Goal: Information Seeking & Learning: Learn about a topic

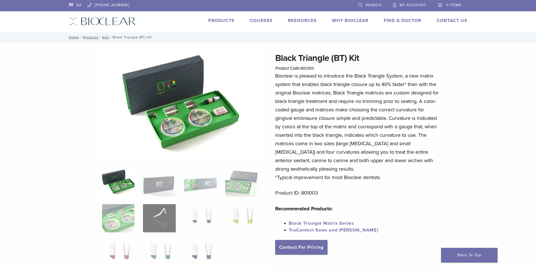
click at [293, 24] on div "Resources Expand child menu Technique Guides, IFU, & SDS" at bounding box center [299, 21] width 36 height 8
click at [87, 17] on div "ZA 1.855.712.5327 Search My Account 0 items Cart No products in the cart. Back …" at bounding box center [268, 16] width 407 height 32
click at [87, 20] on img at bounding box center [102, 21] width 67 height 8
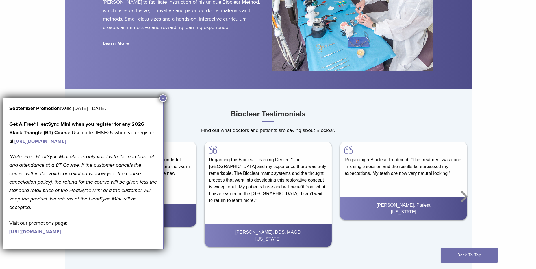
scroll to position [791, 0]
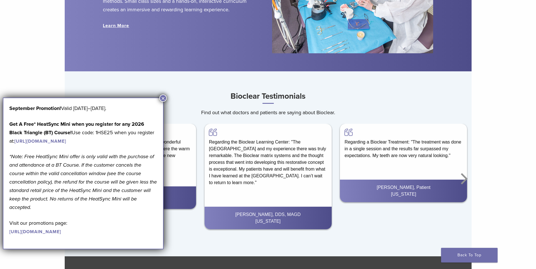
click at [162, 98] on button "×" at bounding box center [162, 98] width 7 height 7
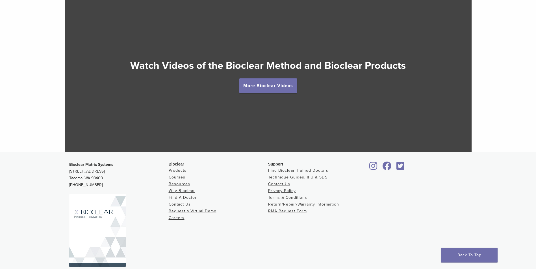
scroll to position [1067, 0]
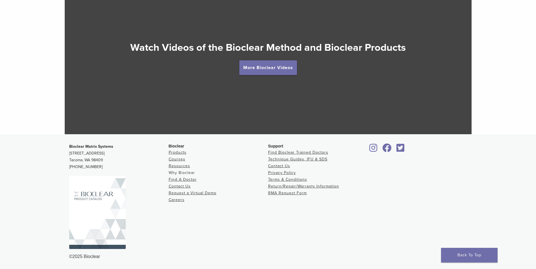
click at [180, 173] on link "Why Bioclear" at bounding box center [182, 173] width 26 height 5
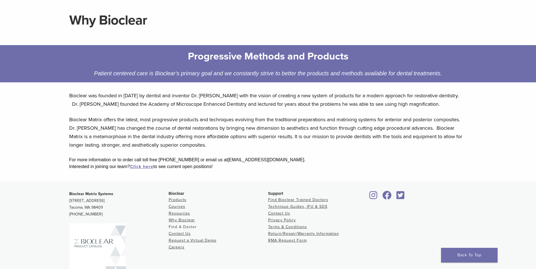
scroll to position [90, 0]
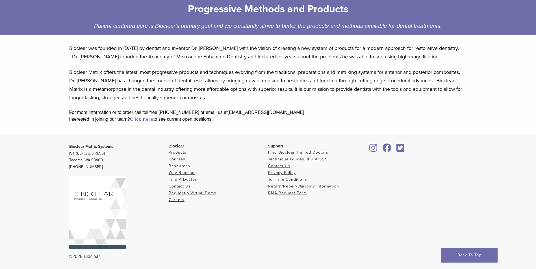
click at [182, 164] on link "Resources" at bounding box center [179, 166] width 21 height 5
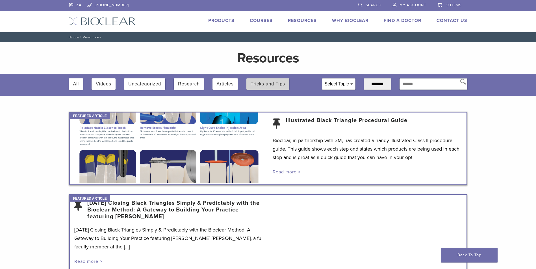
click at [256, 82] on button "Tricks and Tips" at bounding box center [267, 84] width 34 height 11
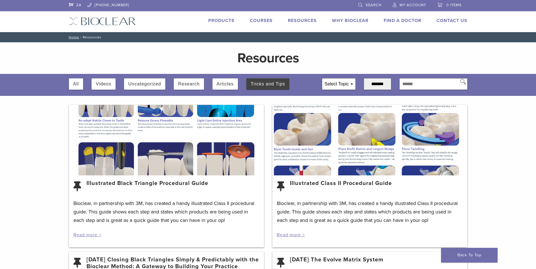
click at [232, 20] on link "Products" at bounding box center [221, 21] width 26 height 6
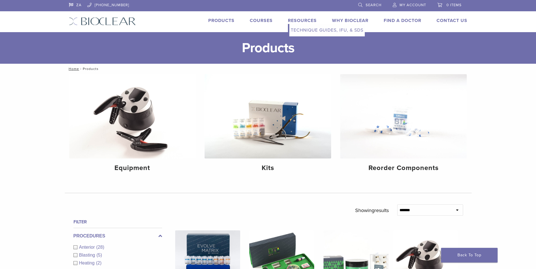
click at [302, 21] on link "Resources" at bounding box center [302, 21] width 29 height 6
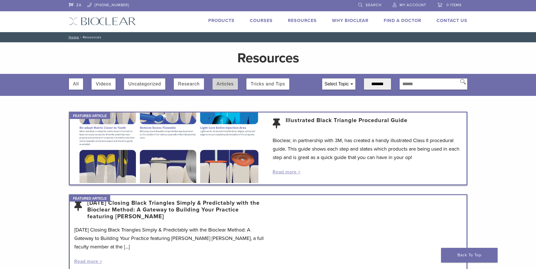
click at [227, 85] on button "Articles" at bounding box center [225, 84] width 17 height 11
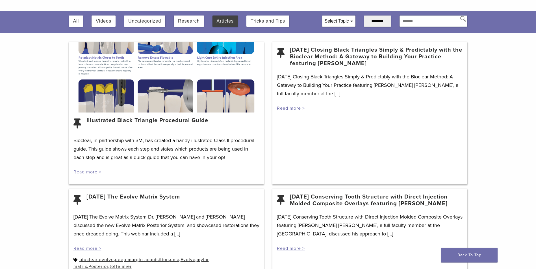
scroll to position [226, 0]
